Goal: Task Accomplishment & Management: Use online tool/utility

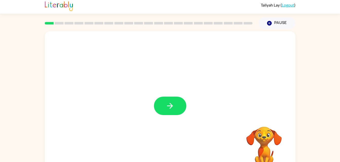
scroll to position [5, 0]
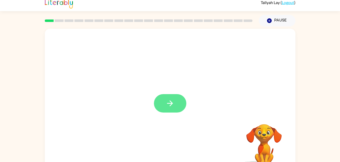
click at [168, 102] on icon "button" at bounding box center [169, 103] width 9 height 9
click at [173, 101] on div at bounding box center [158, 92] width 216 height 18
click at [167, 108] on div at bounding box center [170, 101] width 250 height 144
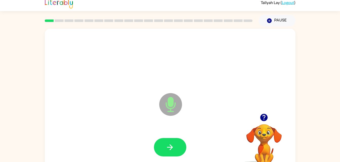
click at [175, 106] on icon "Microphone The Microphone is here when it is your turn to talk" at bounding box center [196, 111] width 76 height 38
click at [175, 100] on icon at bounding box center [170, 104] width 23 height 23
click at [166, 110] on icon at bounding box center [170, 104] width 23 height 23
click at [170, 103] on icon "Microphone The Microphone is here when it is your turn to talk" at bounding box center [196, 111] width 76 height 38
click at [163, 147] on button "button" at bounding box center [170, 147] width 32 height 18
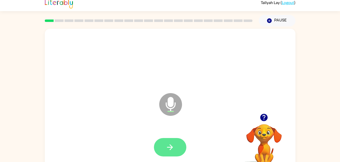
click at [170, 140] on button "button" at bounding box center [170, 147] width 32 height 18
click at [170, 103] on icon "Microphone The Microphone is here when it is your turn to talk" at bounding box center [196, 111] width 76 height 38
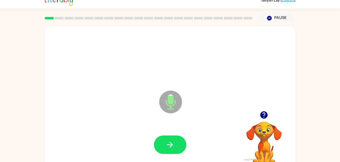
scroll to position [10, 0]
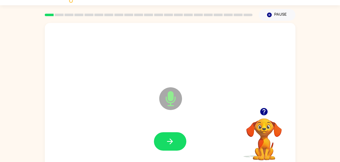
click at [171, 101] on icon at bounding box center [170, 99] width 23 height 23
click at [316, 18] on div "Taliyah Lay ( Logout ) Pause Pause Microphone The Microphone is here when it is…" at bounding box center [170, 79] width 340 height 178
click at [168, 142] on icon "button" at bounding box center [170, 142] width 6 height 6
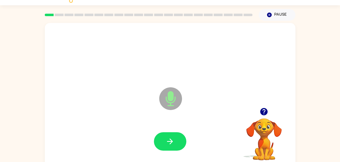
click at [168, 138] on div at bounding box center [170, 142] width 32 height 18
click at [160, 143] on div at bounding box center [170, 142] width 32 height 18
click at [269, 15] on icon "button" at bounding box center [269, 15] width 5 height 5
click at [266, 15] on button "Pause Pause" at bounding box center [277, 15] width 37 height 12
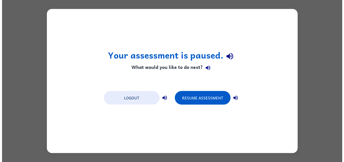
scroll to position [0, 0]
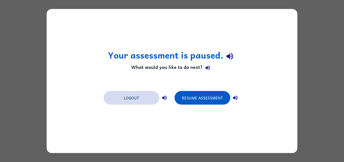
click at [137, 99] on button "Logout" at bounding box center [131, 98] width 56 height 14
click at [141, 97] on button "Logout" at bounding box center [131, 98] width 56 height 14
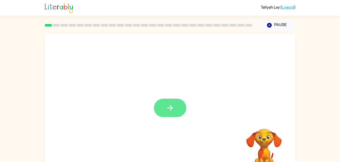
click at [173, 115] on button "button" at bounding box center [170, 108] width 32 height 18
click at [163, 112] on div at bounding box center [170, 105] width 250 height 144
click at [167, 110] on div at bounding box center [170, 105] width 250 height 144
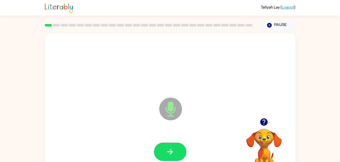
click at [309, 36] on div "Microphone The Microphone is here when it is your turn to talk Your browser mus…" at bounding box center [170, 104] width 340 height 147
click at [283, 69] on div at bounding box center [170, 64] width 240 height 41
click at [108, 103] on div "Microphone The Microphone is here when it is your turn to talk" at bounding box center [158, 97] width 216 height 18
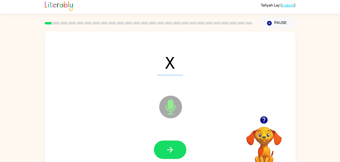
scroll to position [3, 0]
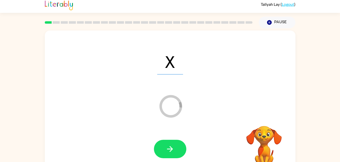
click at [180, 140] on div at bounding box center [170, 149] width 32 height 18
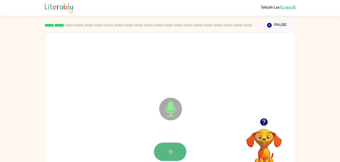
click at [169, 149] on icon "button" at bounding box center [169, 152] width 9 height 9
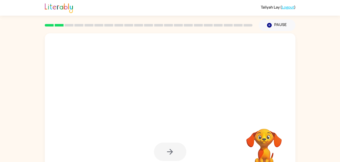
click at [267, 86] on div at bounding box center [170, 105] width 250 height 144
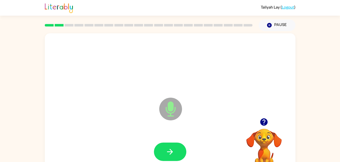
click at [145, 128] on div "Microphone The Microphone is here when it is your turn to talk" at bounding box center [170, 105] width 250 height 144
click at [171, 148] on icon "button" at bounding box center [169, 152] width 9 height 9
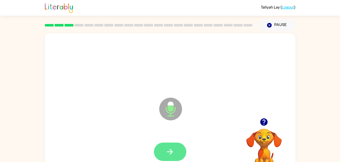
click at [169, 152] on icon "button" at bounding box center [170, 152] width 6 height 6
click at [168, 153] on icon "button" at bounding box center [169, 152] width 9 height 9
click at [169, 157] on button "button" at bounding box center [170, 152] width 32 height 18
click at [164, 151] on button "button" at bounding box center [170, 152] width 32 height 18
click at [170, 148] on icon "button" at bounding box center [169, 152] width 9 height 9
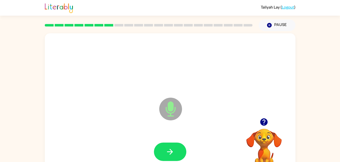
click at [119, 124] on div "Microphone The Microphone is here when it is your turn to talk" at bounding box center [170, 105] width 250 height 144
click at [164, 149] on button "button" at bounding box center [170, 152] width 32 height 18
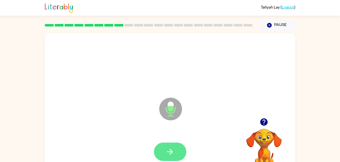
click at [173, 156] on icon "button" at bounding box center [169, 152] width 9 height 9
click at [171, 145] on button "button" at bounding box center [170, 152] width 32 height 18
click at [165, 148] on icon "button" at bounding box center [169, 152] width 9 height 9
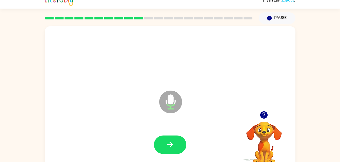
scroll to position [15, 0]
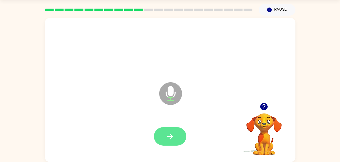
click at [177, 133] on button "button" at bounding box center [170, 136] width 32 height 18
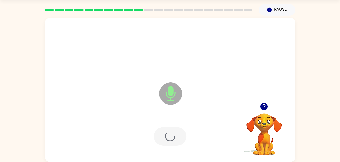
click at [165, 137] on div at bounding box center [170, 136] width 240 height 41
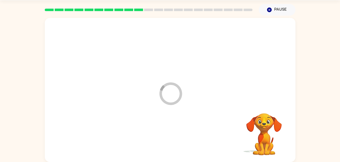
click at [170, 127] on div at bounding box center [170, 136] width 240 height 41
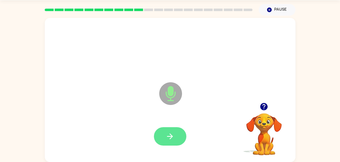
click at [169, 135] on icon "button" at bounding box center [169, 136] width 9 height 9
click at [165, 130] on div at bounding box center [170, 136] width 32 height 18
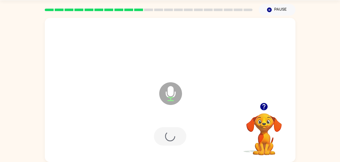
click at [172, 131] on div at bounding box center [170, 136] width 32 height 18
click at [174, 143] on div at bounding box center [170, 136] width 32 height 18
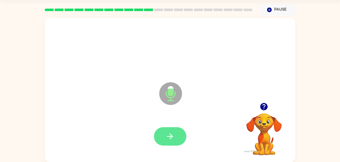
click at [167, 135] on icon "button" at bounding box center [169, 136] width 9 height 9
click at [185, 136] on button "button" at bounding box center [170, 136] width 32 height 18
click at [174, 135] on div at bounding box center [170, 136] width 32 height 18
click at [171, 136] on div at bounding box center [170, 136] width 32 height 18
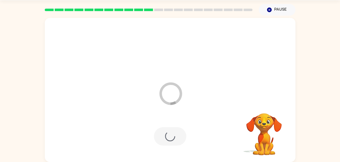
click at [172, 139] on div at bounding box center [170, 136] width 32 height 18
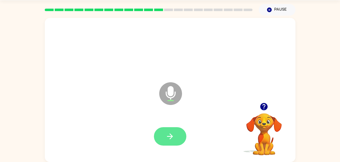
click at [165, 132] on button "button" at bounding box center [170, 136] width 32 height 18
click at [172, 127] on button "button" at bounding box center [170, 136] width 32 height 18
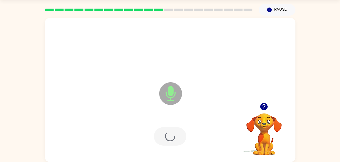
click at [174, 133] on div at bounding box center [170, 136] width 32 height 18
click at [173, 137] on div at bounding box center [170, 136] width 32 height 18
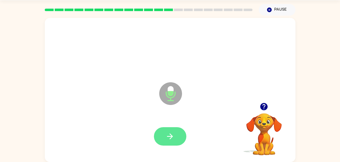
click at [165, 128] on button "button" at bounding box center [170, 136] width 32 height 18
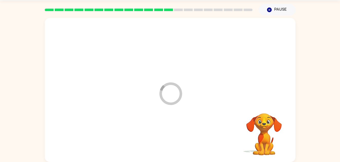
click at [167, 129] on div at bounding box center [170, 136] width 240 height 41
click at [172, 135] on div at bounding box center [170, 136] width 240 height 41
click at [169, 135] on div at bounding box center [170, 136] width 240 height 41
click at [177, 133] on div at bounding box center [170, 136] width 240 height 41
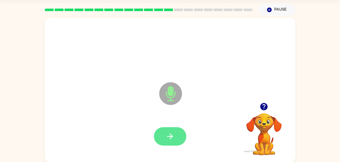
click at [167, 135] on icon "button" at bounding box center [169, 136] width 9 height 9
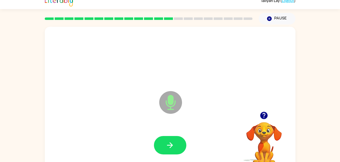
scroll to position [0, 0]
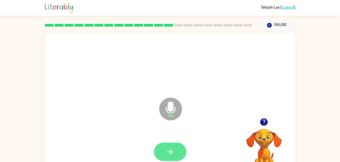
click at [168, 147] on button "button" at bounding box center [170, 152] width 32 height 18
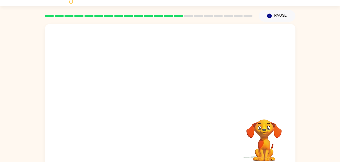
scroll to position [15, 0]
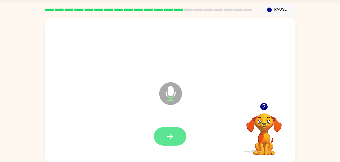
click at [173, 133] on icon "button" at bounding box center [169, 136] width 9 height 9
click at [165, 135] on button "button" at bounding box center [170, 136] width 32 height 18
click at [175, 128] on button "button" at bounding box center [170, 136] width 32 height 18
click at [169, 132] on icon "button" at bounding box center [169, 136] width 9 height 9
click at [176, 127] on button "button" at bounding box center [170, 136] width 32 height 18
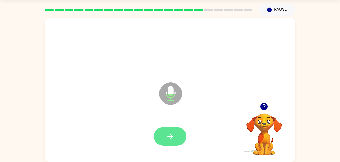
click at [167, 136] on icon "button" at bounding box center [169, 136] width 9 height 9
click at [174, 135] on icon "button" at bounding box center [169, 136] width 9 height 9
click at [167, 132] on button "button" at bounding box center [170, 136] width 32 height 18
click at [179, 135] on button "button" at bounding box center [170, 136] width 32 height 18
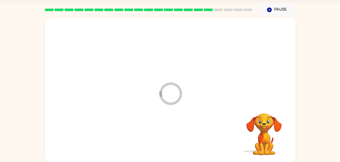
click at [174, 136] on div at bounding box center [170, 136] width 240 height 41
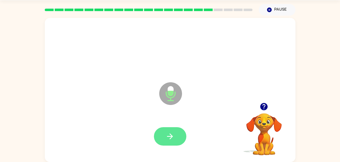
click at [180, 141] on button "button" at bounding box center [170, 136] width 32 height 18
click at [168, 139] on icon "button" at bounding box center [169, 136] width 9 height 9
click at [172, 134] on icon "button" at bounding box center [169, 136] width 9 height 9
click at [165, 132] on icon "button" at bounding box center [169, 136] width 9 height 9
click at [164, 133] on button "button" at bounding box center [170, 136] width 32 height 18
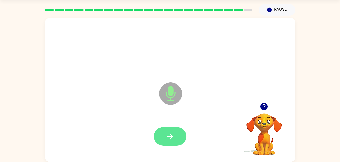
click at [165, 140] on button "button" at bounding box center [170, 136] width 32 height 18
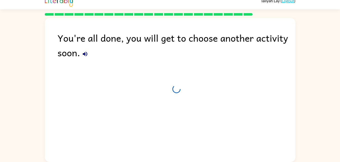
scroll to position [6, 0]
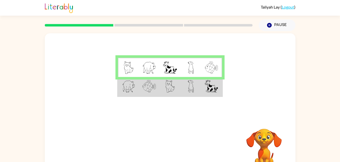
click at [210, 68] on img at bounding box center [211, 67] width 13 height 13
click at [148, 66] on img at bounding box center [149, 67] width 14 height 13
click at [192, 83] on img at bounding box center [191, 86] width 6 height 13
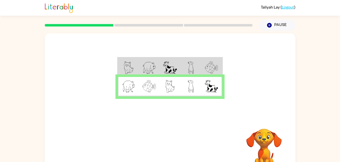
click at [200, 75] on td at bounding box center [190, 67] width 21 height 19
click at [206, 68] on img at bounding box center [211, 67] width 13 height 13
click at [216, 68] on img at bounding box center [211, 67] width 13 height 13
click at [170, 150] on icon "button" at bounding box center [169, 149] width 9 height 9
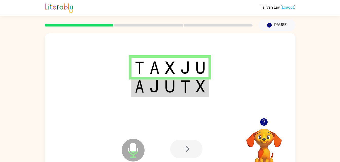
click at [191, 150] on div at bounding box center [186, 149] width 32 height 18
click at [177, 150] on div at bounding box center [186, 149] width 32 height 18
click at [187, 146] on div at bounding box center [186, 149] width 32 height 18
click at [191, 149] on div at bounding box center [186, 149] width 32 height 18
click at [193, 145] on div at bounding box center [186, 149] width 32 height 18
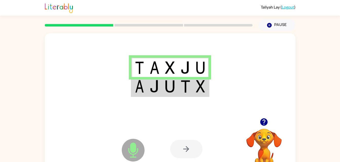
click at [188, 148] on div at bounding box center [186, 149] width 32 height 18
click at [131, 149] on icon "Microphone The Microphone is here when it is your turn to talk" at bounding box center [158, 157] width 76 height 38
click at [133, 147] on icon "Microphone The Microphone is here when it is your turn to talk" at bounding box center [158, 157] width 76 height 38
click at [134, 155] on icon "Microphone The Microphone is here when it is your turn to talk" at bounding box center [158, 157] width 76 height 38
click at [179, 149] on div at bounding box center [186, 149] width 32 height 18
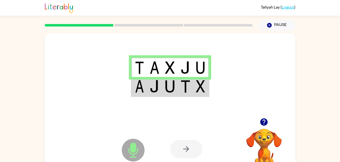
click at [187, 152] on div at bounding box center [186, 149] width 32 height 18
click at [189, 155] on div at bounding box center [186, 149] width 32 height 18
click at [187, 153] on div at bounding box center [186, 149] width 32 height 18
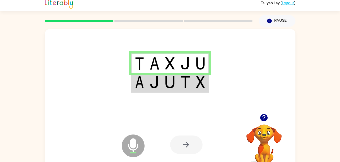
scroll to position [6, 0]
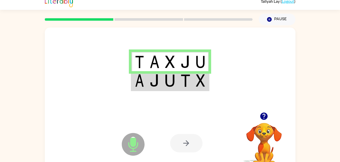
click at [185, 147] on div at bounding box center [186, 143] width 32 height 18
click at [183, 146] on div at bounding box center [186, 143] width 32 height 18
click at [127, 143] on icon at bounding box center [133, 144] width 23 height 23
click at [131, 148] on icon "Microphone The Microphone is here when it is your turn to talk" at bounding box center [158, 151] width 76 height 38
click at [141, 144] on icon at bounding box center [133, 144] width 23 height 23
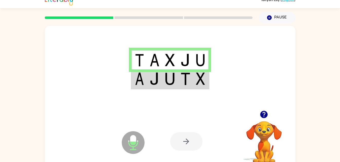
scroll to position [15, 0]
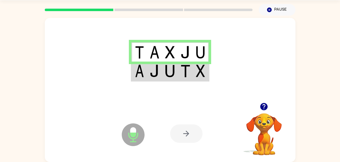
click at [173, 73] on img at bounding box center [170, 71] width 10 height 13
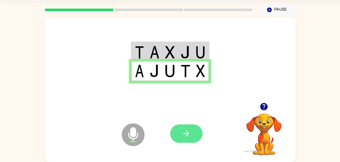
click at [180, 129] on button "button" at bounding box center [186, 134] width 32 height 18
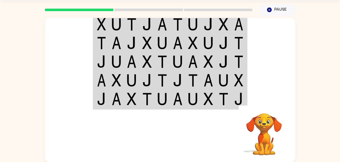
click at [113, 22] on img at bounding box center [117, 24] width 10 height 13
click at [112, 25] on img at bounding box center [117, 24] width 10 height 13
click at [109, 24] on td at bounding box center [116, 23] width 15 height 19
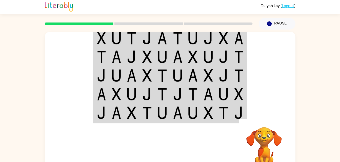
scroll to position [0, 0]
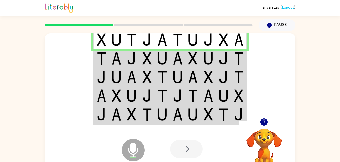
click at [115, 56] on img at bounding box center [117, 58] width 10 height 13
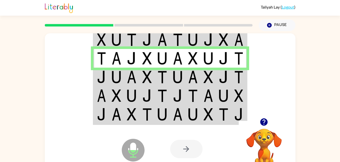
click at [117, 81] on img at bounding box center [117, 77] width 10 height 13
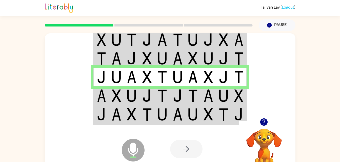
click at [101, 95] on img at bounding box center [101, 96] width 9 height 13
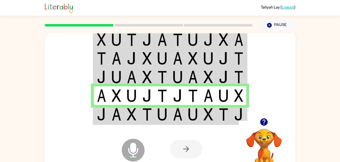
click at [112, 119] on img at bounding box center [117, 114] width 10 height 13
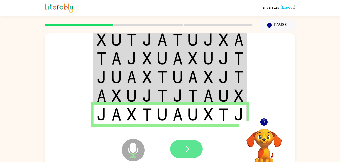
click at [179, 149] on button "button" at bounding box center [186, 149] width 32 height 18
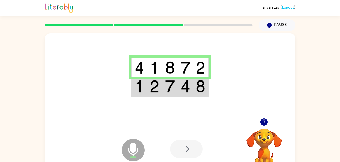
click at [174, 87] on img at bounding box center [170, 86] width 10 height 13
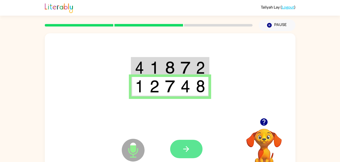
click at [189, 145] on icon "button" at bounding box center [186, 149] width 9 height 9
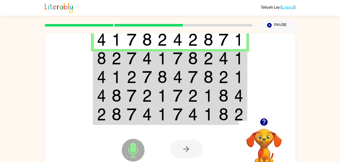
click at [147, 41] on img at bounding box center [147, 39] width 10 height 13
click at [111, 61] on td at bounding box center [116, 58] width 15 height 19
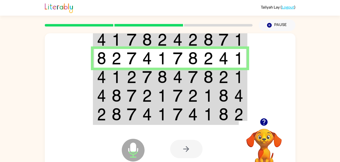
click at [112, 76] on img at bounding box center [117, 77] width 10 height 13
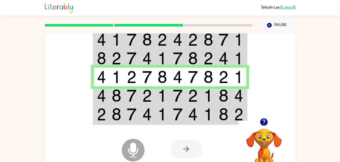
click at [102, 98] on img at bounding box center [101, 96] width 9 height 13
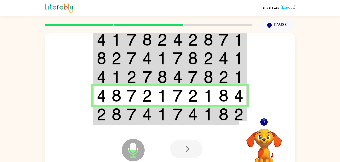
click at [180, 114] on img at bounding box center [178, 114] width 10 height 13
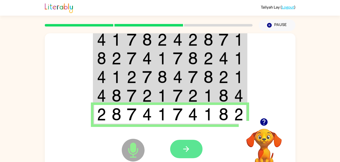
click at [187, 144] on button "button" at bounding box center [186, 149] width 32 height 18
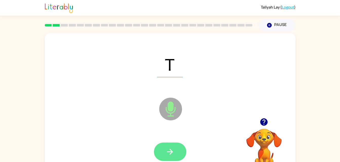
click at [171, 143] on button "button" at bounding box center [170, 152] width 32 height 18
click at [173, 154] on icon "button" at bounding box center [169, 152] width 9 height 9
click at [173, 158] on button "button" at bounding box center [170, 152] width 32 height 18
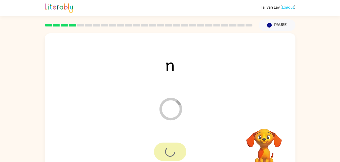
click at [327, 78] on div "n Loader Your response is being sent to our graders Your browser must support p…" at bounding box center [170, 104] width 340 height 147
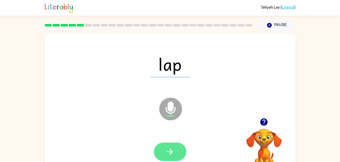
click at [170, 151] on icon "button" at bounding box center [170, 152] width 6 height 6
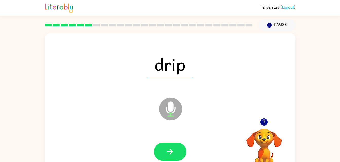
click at [0, 138] on div "drip Microphone The Microphone is here when it is your turn to talk Your browse…" at bounding box center [170, 104] width 340 height 147
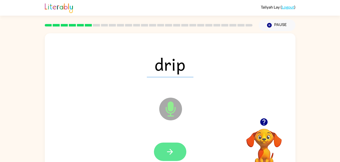
click at [167, 147] on button "button" at bounding box center [170, 152] width 32 height 18
click at [172, 154] on div at bounding box center [170, 152] width 32 height 18
click at [170, 160] on div at bounding box center [170, 152] width 32 height 18
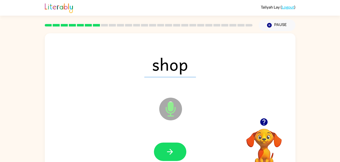
click at [169, 139] on div at bounding box center [170, 152] width 240 height 41
click at [169, 147] on button "button" at bounding box center [170, 152] width 32 height 18
click at [174, 147] on div at bounding box center [170, 152] width 32 height 18
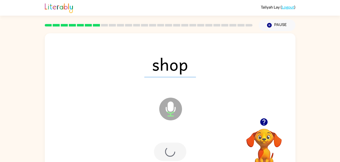
click at [172, 149] on div at bounding box center [170, 152] width 32 height 18
click at [171, 152] on div at bounding box center [170, 152] width 32 height 18
click at [170, 152] on div at bounding box center [170, 152] width 32 height 18
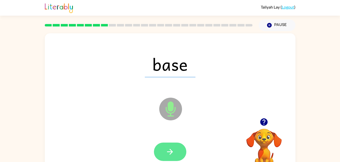
click at [169, 152] on icon "button" at bounding box center [169, 152] width 9 height 9
click at [175, 149] on div at bounding box center [170, 152] width 32 height 18
click at [173, 151] on icon "button" at bounding box center [169, 152] width 9 height 9
click at [174, 148] on icon "button" at bounding box center [169, 152] width 9 height 9
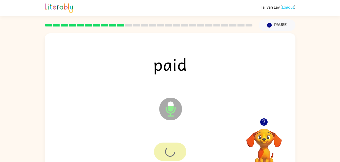
click at [173, 148] on div at bounding box center [170, 152] width 32 height 18
click at [174, 149] on div at bounding box center [170, 152] width 32 height 18
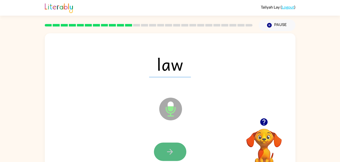
click at [168, 144] on button "button" at bounding box center [170, 152] width 32 height 18
click at [171, 153] on div at bounding box center [170, 152] width 32 height 18
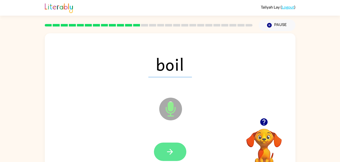
click at [166, 157] on button "button" at bounding box center [170, 152] width 32 height 18
click at [170, 148] on icon "button" at bounding box center [169, 152] width 9 height 9
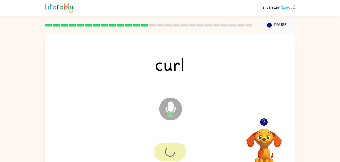
click at [170, 151] on div at bounding box center [170, 152] width 32 height 18
click at [171, 156] on div at bounding box center [170, 152] width 32 height 18
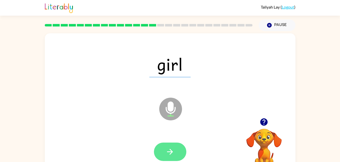
click at [170, 150] on icon "button" at bounding box center [170, 152] width 6 height 6
click at [170, 151] on div at bounding box center [170, 152] width 32 height 18
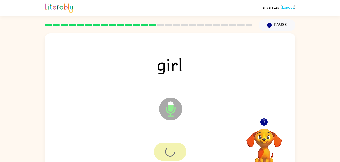
click at [172, 151] on div at bounding box center [170, 152] width 32 height 18
click at [171, 154] on div at bounding box center [170, 152] width 32 height 18
click at [172, 151] on div at bounding box center [170, 152] width 32 height 18
click at [175, 150] on div at bounding box center [170, 152] width 32 height 18
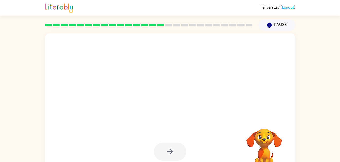
click at [173, 149] on div at bounding box center [170, 152] width 32 height 18
click at [173, 148] on div at bounding box center [170, 152] width 32 height 18
click at [174, 149] on div at bounding box center [170, 152] width 32 height 18
click at [172, 149] on div at bounding box center [170, 152] width 32 height 18
click at [174, 144] on div at bounding box center [170, 152] width 32 height 18
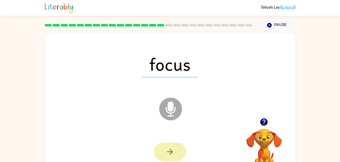
click at [174, 148] on icon "button" at bounding box center [169, 152] width 9 height 9
click at [172, 145] on div at bounding box center [170, 152] width 32 height 18
click at [169, 146] on div at bounding box center [170, 152] width 32 height 18
click at [169, 150] on div at bounding box center [170, 152] width 32 height 18
click at [169, 155] on div at bounding box center [170, 152] width 32 height 18
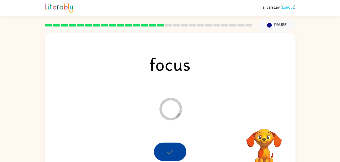
click at [171, 151] on div at bounding box center [170, 152] width 32 height 18
click at [170, 151] on div at bounding box center [170, 152] width 32 height 18
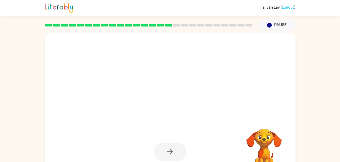
click at [170, 149] on div at bounding box center [170, 152] width 32 height 18
click at [166, 150] on div at bounding box center [170, 152] width 32 height 18
click at [167, 151] on div at bounding box center [170, 152] width 32 height 18
click at [167, 153] on div at bounding box center [170, 152] width 32 height 18
click at [168, 152] on div at bounding box center [170, 152] width 32 height 18
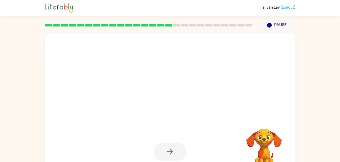
click at [168, 149] on div at bounding box center [170, 152] width 32 height 18
click at [164, 149] on div at bounding box center [170, 152] width 32 height 18
click at [167, 151] on div at bounding box center [170, 152] width 32 height 18
click at [168, 148] on div at bounding box center [170, 152] width 32 height 18
click at [167, 151] on div at bounding box center [170, 152] width 32 height 18
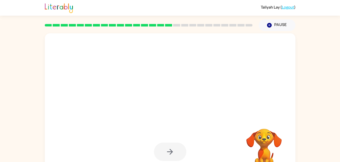
click at [166, 151] on div at bounding box center [170, 152] width 32 height 18
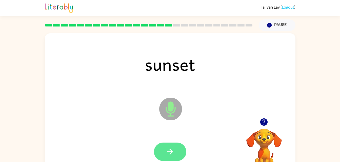
click at [164, 149] on button "button" at bounding box center [170, 152] width 32 height 18
click at [165, 151] on div at bounding box center [170, 152] width 32 height 18
click at [166, 148] on div at bounding box center [170, 152] width 32 height 18
click at [168, 153] on div at bounding box center [170, 152] width 32 height 18
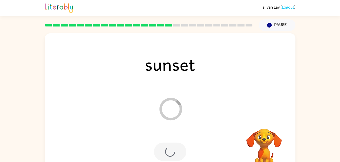
click at [172, 153] on div at bounding box center [170, 152] width 32 height 18
click at [172, 150] on div at bounding box center [170, 152] width 32 height 18
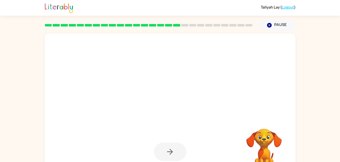
click at [176, 149] on div at bounding box center [170, 152] width 32 height 18
click at [174, 148] on div at bounding box center [170, 152] width 32 height 18
click at [171, 149] on div at bounding box center [170, 152] width 32 height 18
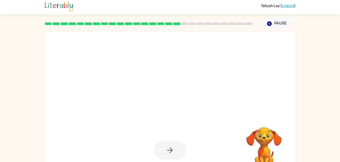
scroll to position [2, 0]
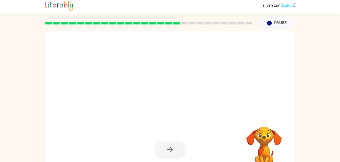
click at [170, 151] on div at bounding box center [170, 150] width 32 height 18
click at [168, 153] on div at bounding box center [170, 150] width 32 height 18
click at [167, 152] on div at bounding box center [170, 150] width 32 height 18
click at [170, 148] on icon "button" at bounding box center [170, 150] width 6 height 6
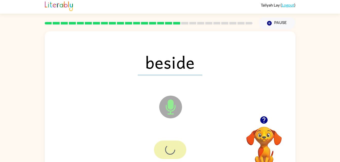
click at [179, 146] on div at bounding box center [170, 150] width 32 height 18
click at [173, 147] on div at bounding box center [170, 150] width 32 height 18
click at [169, 153] on div at bounding box center [170, 150] width 32 height 18
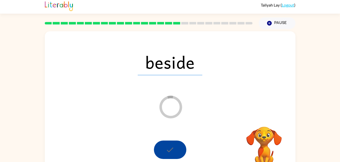
click at [170, 153] on div at bounding box center [170, 150] width 32 height 18
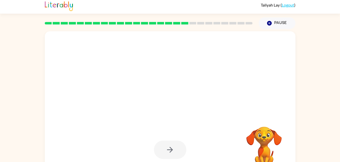
click at [171, 146] on div at bounding box center [170, 150] width 32 height 18
click at [170, 148] on div at bounding box center [170, 150] width 32 height 18
click at [170, 149] on div at bounding box center [170, 150] width 32 height 18
click at [170, 148] on div at bounding box center [170, 150] width 32 height 18
click at [169, 148] on div at bounding box center [170, 150] width 32 height 18
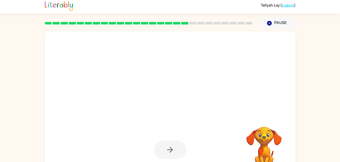
click at [170, 151] on div at bounding box center [170, 150] width 32 height 18
click at [167, 152] on div at bounding box center [170, 150] width 32 height 18
click at [171, 147] on div at bounding box center [170, 150] width 32 height 18
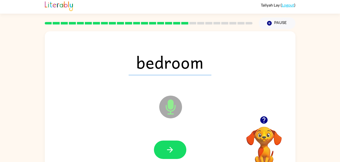
click at [165, 162] on div at bounding box center [170, 150] width 240 height 41
click at [167, 148] on icon "button" at bounding box center [169, 150] width 9 height 9
click at [169, 147] on div at bounding box center [170, 150] width 32 height 18
click at [165, 152] on div at bounding box center [170, 150] width 32 height 18
click at [167, 144] on div at bounding box center [170, 150] width 32 height 18
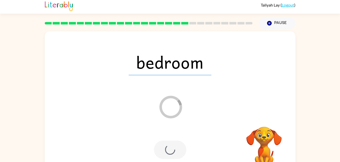
click at [169, 145] on div at bounding box center [170, 150] width 32 height 18
click at [165, 146] on div at bounding box center [170, 150] width 32 height 18
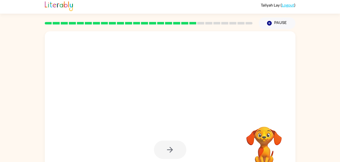
click at [167, 145] on div at bounding box center [170, 150] width 32 height 18
click at [167, 153] on div at bounding box center [170, 150] width 32 height 18
click at [166, 154] on div at bounding box center [170, 150] width 32 height 18
click at [166, 153] on div at bounding box center [170, 150] width 32 height 18
click at [167, 156] on div at bounding box center [170, 150] width 32 height 18
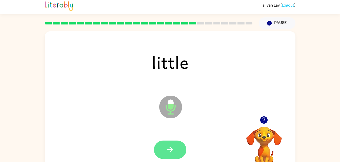
click at [175, 150] on button "button" at bounding box center [170, 150] width 32 height 18
click at [172, 152] on div at bounding box center [170, 150] width 32 height 18
click at [171, 152] on div at bounding box center [170, 150] width 32 height 18
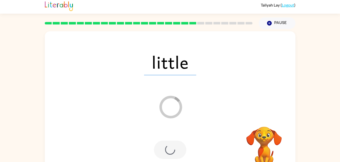
click at [169, 156] on div at bounding box center [170, 150] width 32 height 18
click at [175, 149] on div at bounding box center [170, 150] width 32 height 18
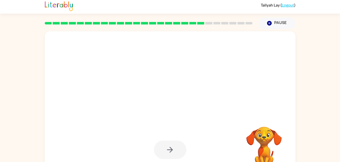
click at [175, 145] on div at bounding box center [170, 150] width 32 height 18
click at [175, 142] on div at bounding box center [170, 150] width 32 height 18
click at [174, 144] on div at bounding box center [170, 150] width 32 height 18
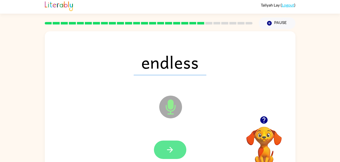
click at [167, 154] on icon "button" at bounding box center [169, 150] width 9 height 9
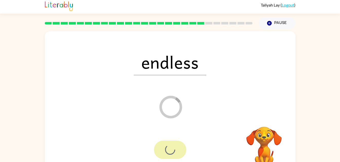
click at [169, 142] on div at bounding box center [170, 150] width 32 height 18
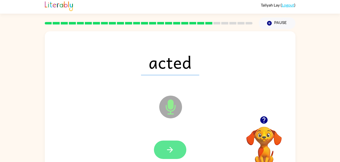
click at [174, 152] on icon "button" at bounding box center [169, 150] width 9 height 9
click at [172, 151] on div at bounding box center [170, 150] width 32 height 18
click at [171, 150] on div at bounding box center [170, 150] width 32 height 18
click at [164, 149] on div at bounding box center [170, 150] width 32 height 18
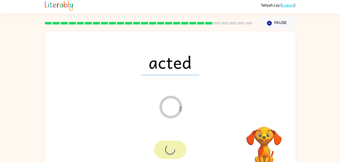
click at [166, 152] on div at bounding box center [170, 150] width 32 height 18
click at [162, 160] on div at bounding box center [170, 150] width 240 height 41
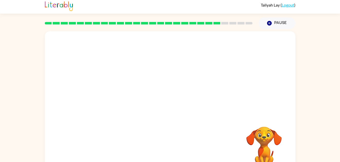
click at [170, 149] on div "Your browser must support playing .mp4 files to use Literably. Please try using…" at bounding box center [170, 103] width 250 height 144
click at [166, 146] on div "Your browser must support playing .mp4 files to use Literably. Please try using…" at bounding box center [170, 103] width 250 height 144
click at [169, 151] on div "Your browser must support playing .mp4 files to use Literably. Please try using…" at bounding box center [170, 103] width 250 height 144
click at [168, 146] on div "Your browser must support playing .mp4 files to use Literably. Please try using…" at bounding box center [170, 103] width 250 height 144
click at [170, 152] on div "Your browser must support playing .mp4 files to use Literably. Please try using…" at bounding box center [170, 103] width 250 height 144
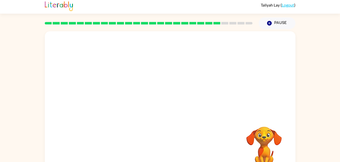
click at [173, 146] on div "Your browser must support playing .mp4 files to use Literably. Please try using…" at bounding box center [170, 103] width 250 height 144
click at [173, 141] on div "Your browser must support playing .mp4 files to use Literably. Please try using…" at bounding box center [170, 103] width 250 height 144
click at [168, 145] on div "Your browser must support playing .mp4 files to use Literably. Please try using…" at bounding box center [170, 103] width 250 height 144
click at [168, 140] on div "Your browser must support playing .mp4 files to use Literably. Please try using…" at bounding box center [170, 103] width 250 height 144
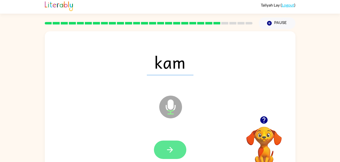
click at [178, 153] on button "button" at bounding box center [170, 150] width 32 height 18
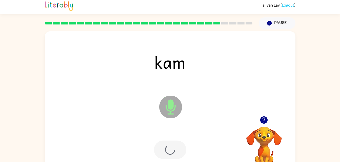
click at [178, 146] on div at bounding box center [170, 150] width 32 height 18
click at [171, 151] on div at bounding box center [170, 150] width 32 height 18
click at [172, 150] on div at bounding box center [170, 150] width 32 height 18
click at [171, 151] on div at bounding box center [170, 150] width 32 height 18
click at [169, 153] on div at bounding box center [170, 150] width 32 height 18
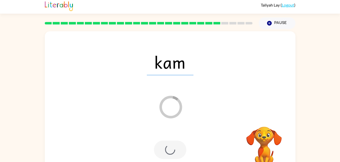
click at [170, 153] on div at bounding box center [170, 150] width 32 height 18
click at [169, 155] on div at bounding box center [170, 150] width 32 height 18
click at [169, 154] on div at bounding box center [170, 150] width 32 height 18
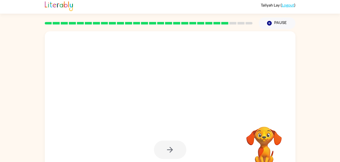
click at [169, 155] on div at bounding box center [170, 150] width 32 height 18
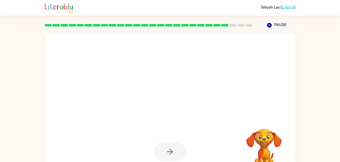
click at [170, 160] on div at bounding box center [170, 152] width 32 height 18
click at [169, 159] on div at bounding box center [170, 152] width 32 height 18
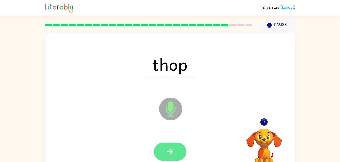
click at [175, 156] on button "button" at bounding box center [170, 152] width 32 height 18
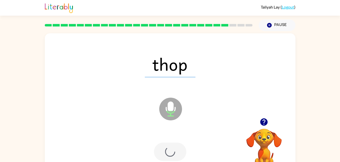
click at [178, 152] on div at bounding box center [170, 152] width 32 height 18
click at [177, 153] on div at bounding box center [170, 152] width 32 height 18
click at [177, 154] on div at bounding box center [170, 152] width 32 height 18
click at [177, 153] on div at bounding box center [170, 152] width 32 height 18
click at [178, 153] on div at bounding box center [170, 152] width 32 height 18
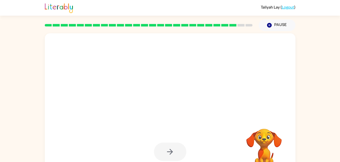
click at [177, 153] on div at bounding box center [170, 152] width 32 height 18
click at [179, 153] on div at bounding box center [170, 152] width 32 height 18
click at [178, 154] on div at bounding box center [170, 152] width 32 height 18
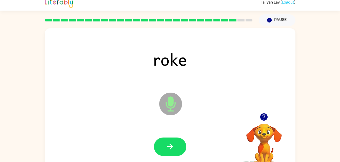
scroll to position [6, 0]
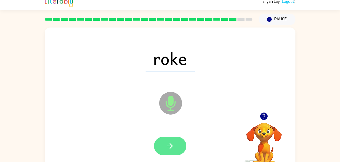
click at [170, 151] on icon "button" at bounding box center [169, 146] width 9 height 9
click at [165, 151] on div at bounding box center [170, 146] width 32 height 18
click at [165, 142] on button "button" at bounding box center [170, 146] width 32 height 18
